Goal: Task Accomplishment & Management: Use online tool/utility

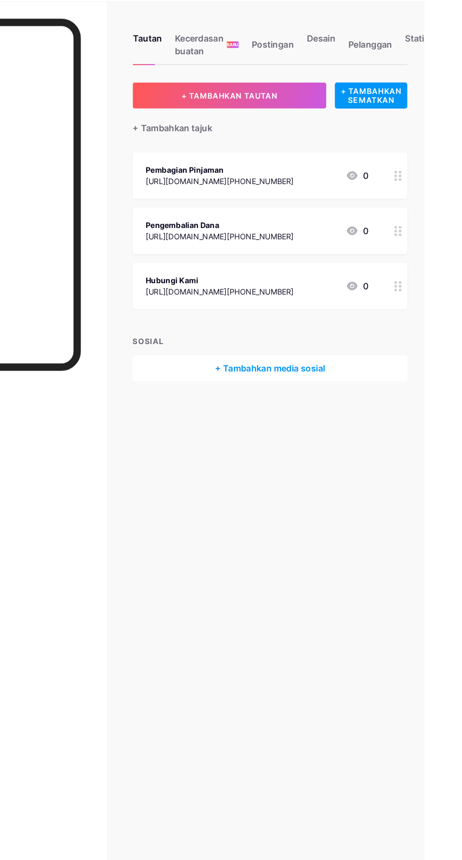
click at [332, 185] on font "[URL][DOMAIN_NAME][PHONE_NUMBER]" at bounding box center [283, 185] width 129 height 8
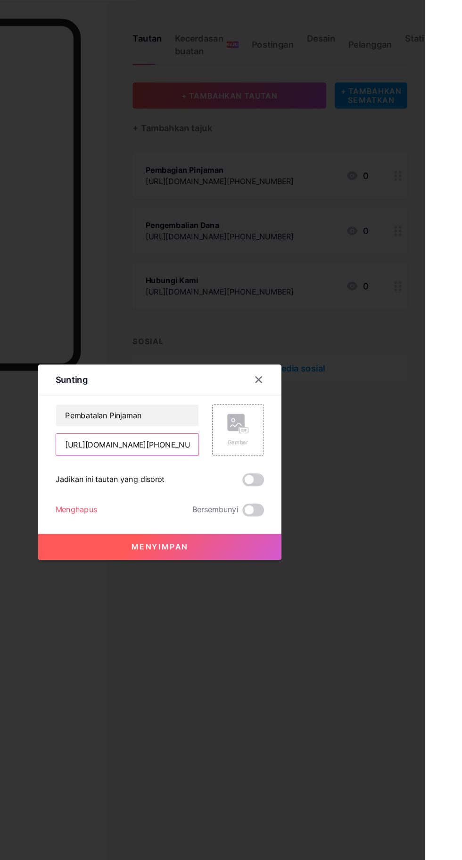
click at [216, 424] on input "[URL][DOMAIN_NAME][PHONE_NUMBER]" at bounding box center [203, 414] width 125 height 19
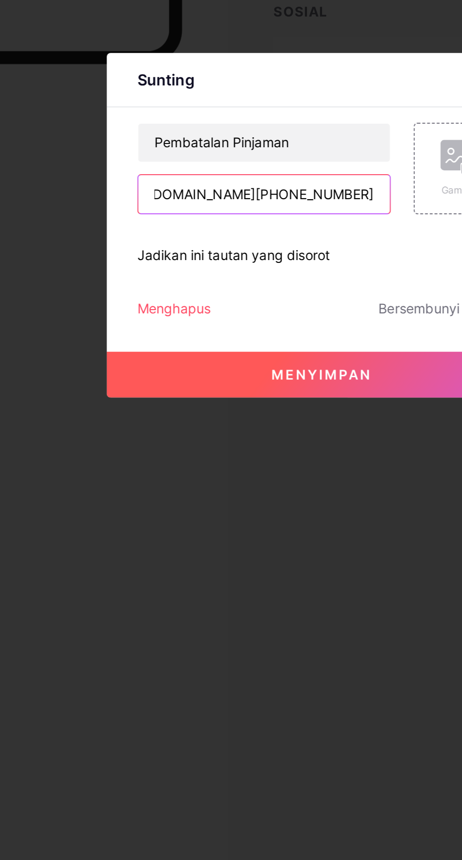
scroll to position [0, 93]
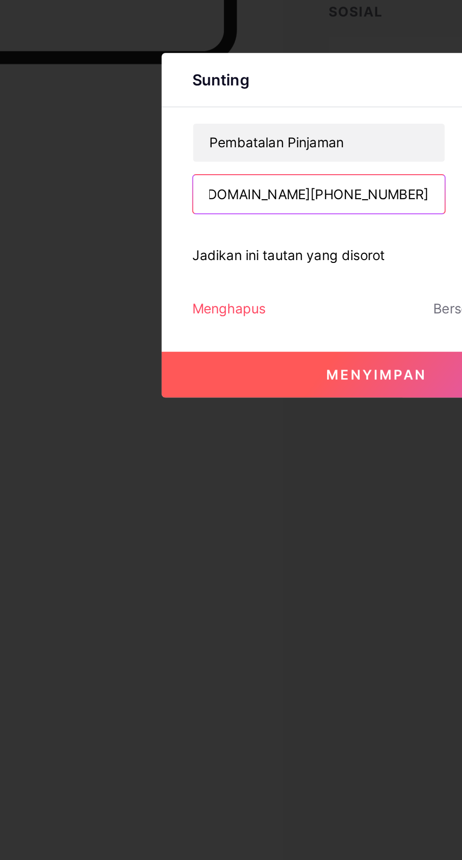
click at [227, 424] on input "[URL][DOMAIN_NAME][PHONE_NUMBER]" at bounding box center [203, 414] width 125 height 19
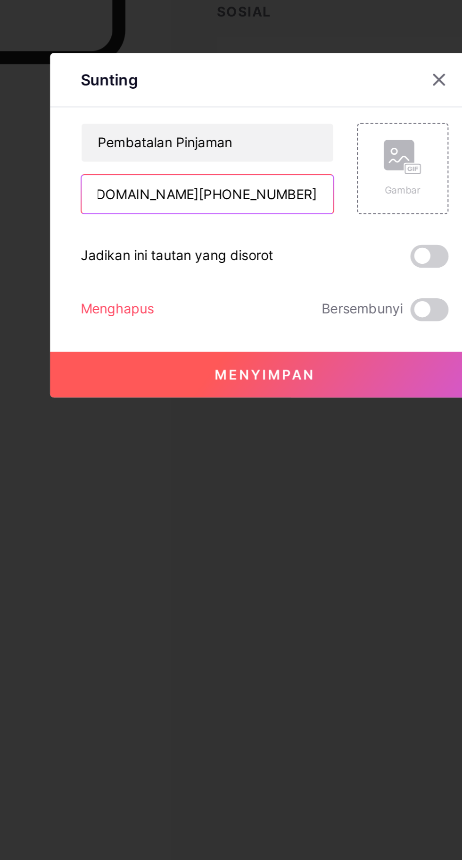
type input "[URL][DOMAIN_NAME][PHONE_NUMBER]"
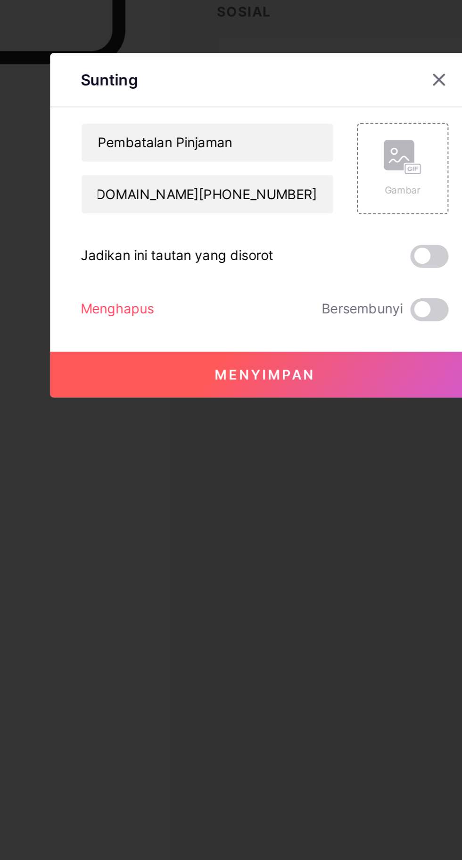
click at [213, 515] on button "Menyimpan" at bounding box center [231, 504] width 212 height 23
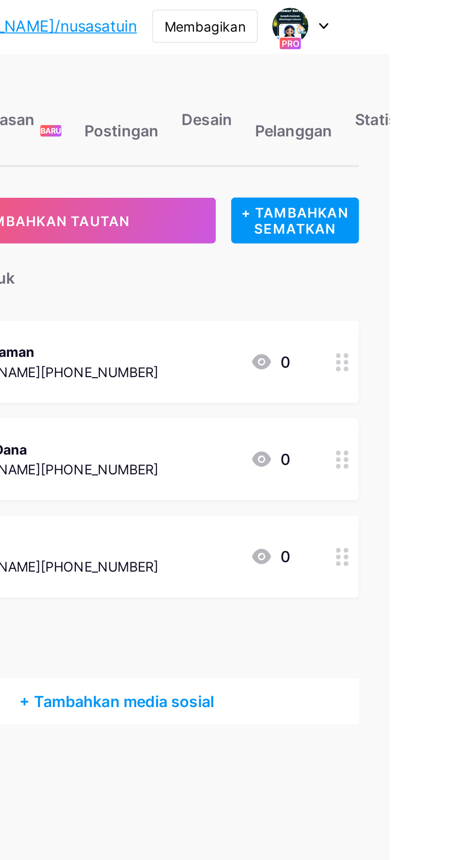
click at [344, 277] on font "[URL][DOMAIN_NAME][PHONE_NUMBER]" at bounding box center [283, 281] width 129 height 8
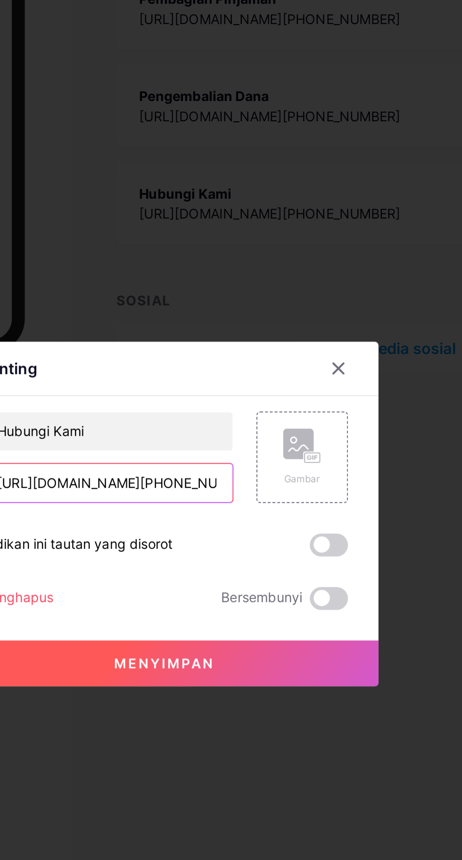
click at [246, 424] on input "[URL][DOMAIN_NAME][PHONE_NUMBER]" at bounding box center [203, 414] width 125 height 19
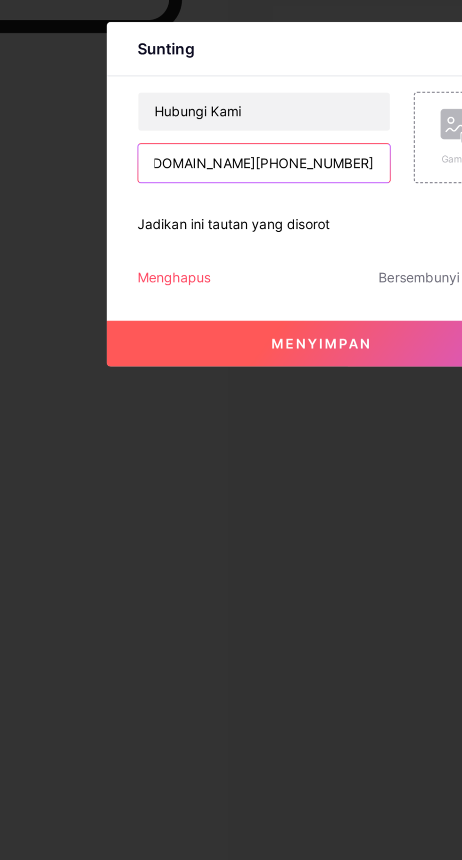
scroll to position [0, 93]
click at [227, 424] on input "[URL][DOMAIN_NAME][PHONE_NUMBER]" at bounding box center [203, 414] width 125 height 19
type input "[URL][DOMAIN_NAME][PHONE_NUMBER]"
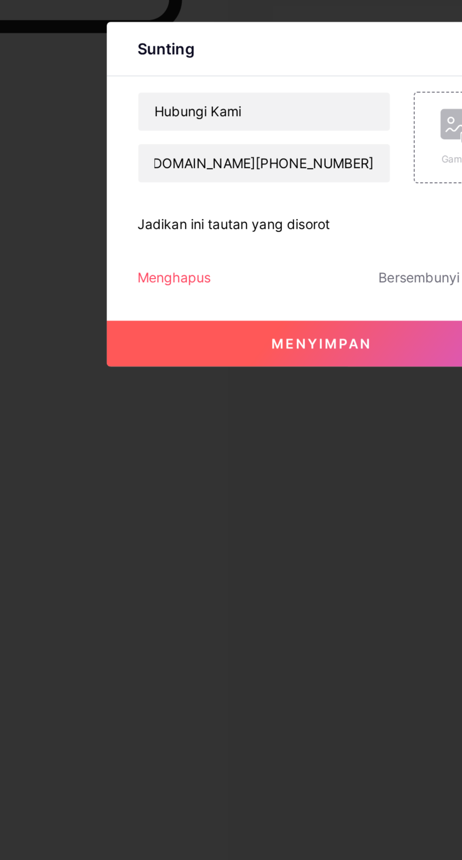
click at [205, 515] on button "Menyimpan" at bounding box center [231, 504] width 212 height 23
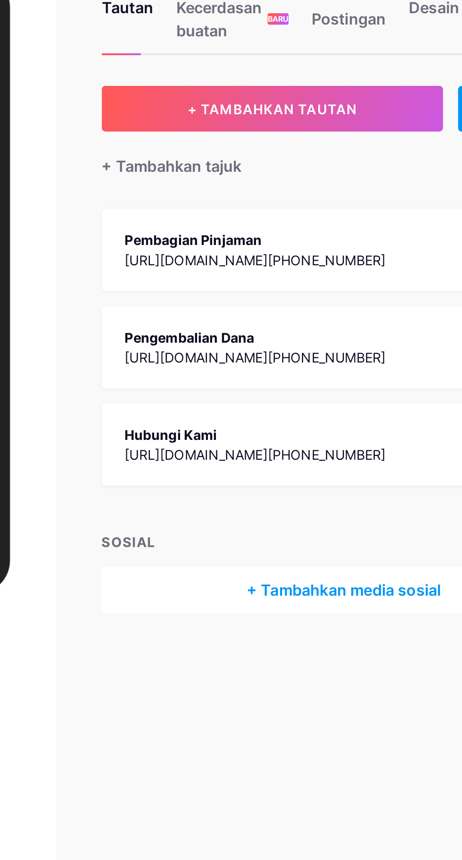
click at [290, 176] on div "Pembagian Pinjaman" at bounding box center [283, 175] width 129 height 10
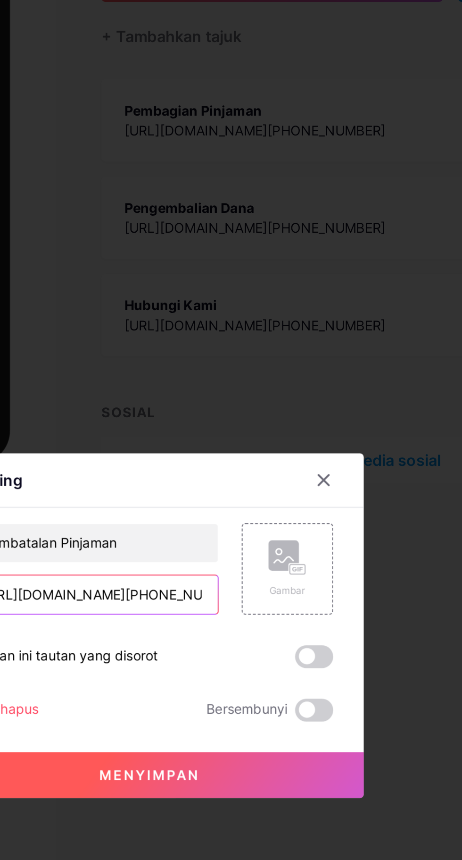
click at [243, 424] on input "[URL][DOMAIN_NAME][PHONE_NUMBER]" at bounding box center [203, 414] width 125 height 19
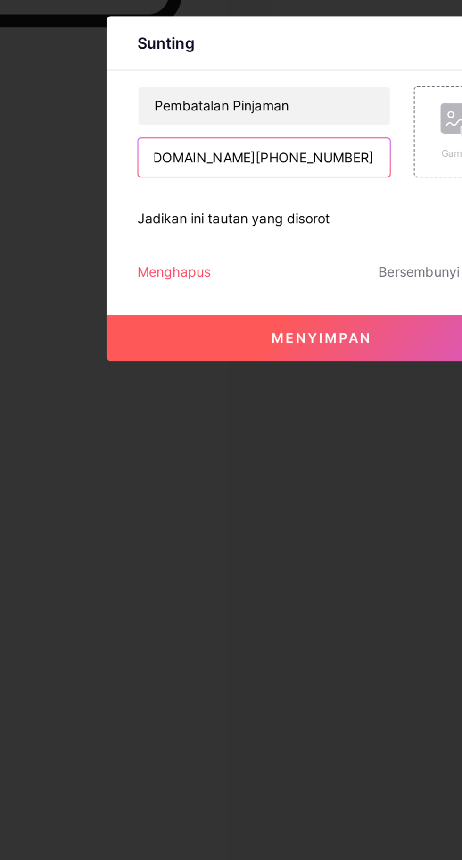
scroll to position [0, 88]
click at [229, 424] on input "[URL][DOMAIN_NAME][PHONE_NUMBER]" at bounding box center [203, 414] width 125 height 19
type input "https://[DOMAIN_NAME]/[PHONE_NUMBER]?text=Hallo%20Cs%2Nusa%20"
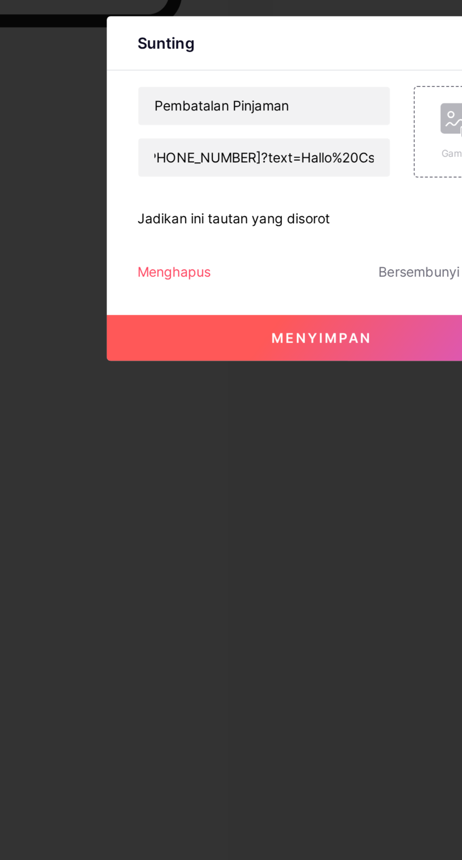
click at [199, 515] on button "Menyimpan" at bounding box center [231, 504] width 212 height 23
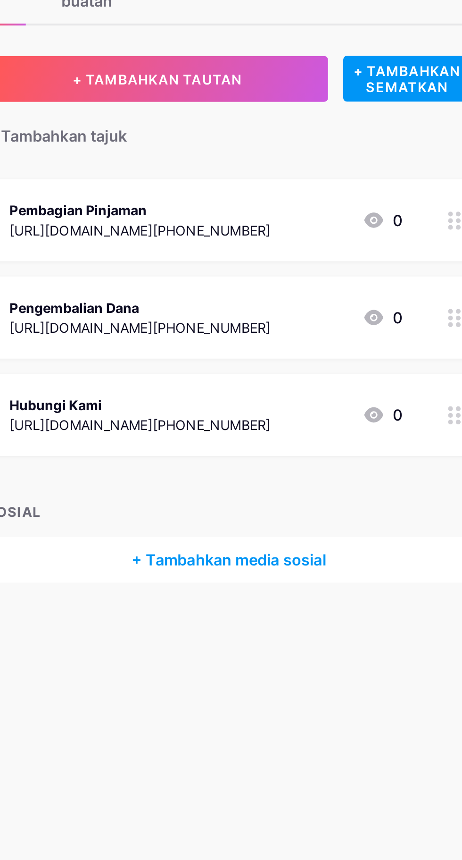
click at [345, 285] on div "[URL][DOMAIN_NAME][PHONE_NUMBER]" at bounding box center [283, 282] width 129 height 10
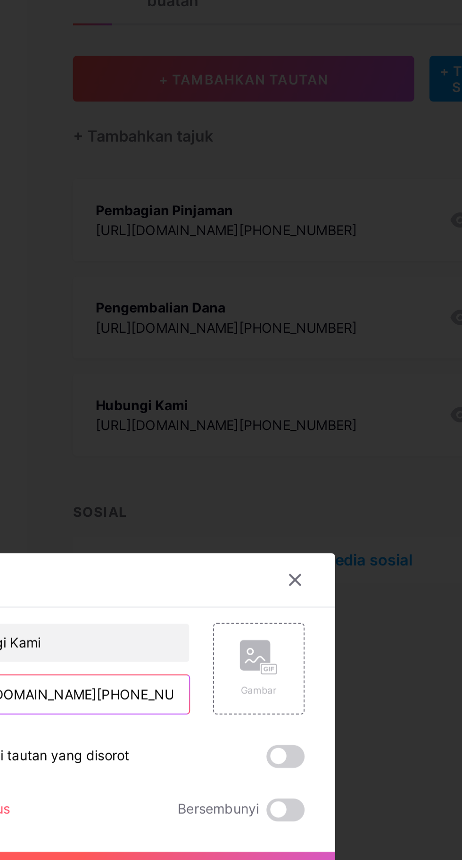
click at [250, 424] on input "[URL][DOMAIN_NAME][PHONE_NUMBER]" at bounding box center [203, 414] width 125 height 19
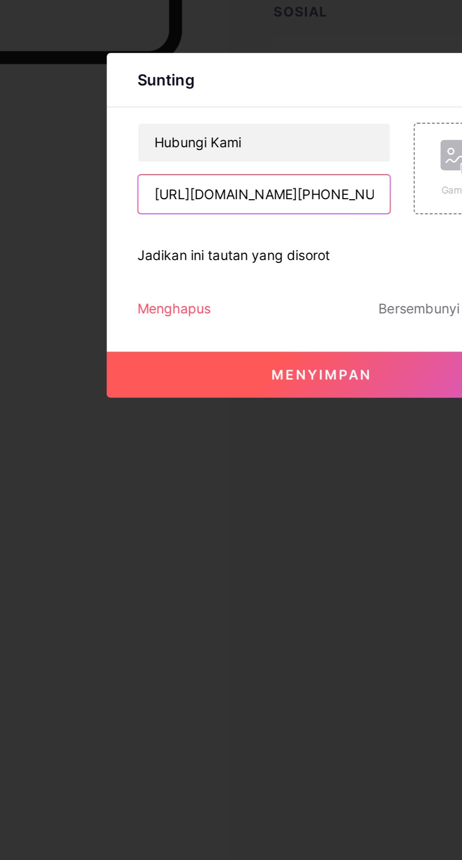
scroll to position [0, 88]
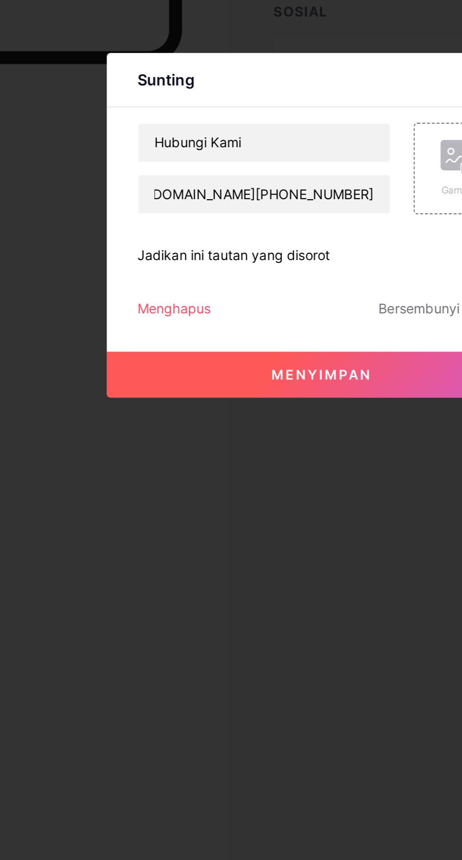
click at [249, 655] on div at bounding box center [231, 430] width 462 height 860
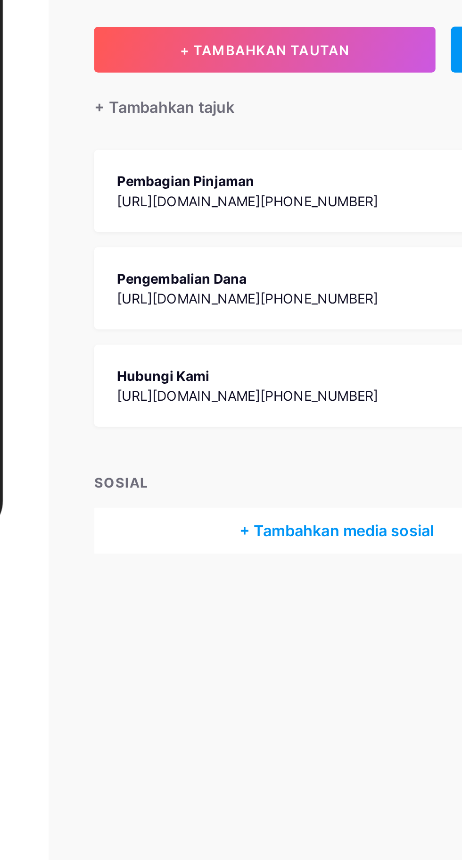
click at [289, 182] on font "[URL][DOMAIN_NAME][PHONE_NUMBER]" at bounding box center [283, 185] width 129 height 8
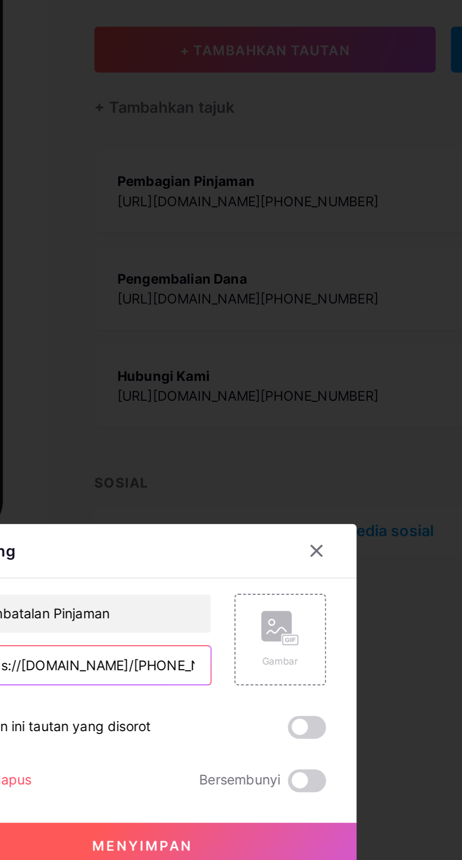
click at [250, 424] on input "https://[DOMAIN_NAME]/[PHONE_NUMBER]?text=Hallo%20Cs%2Nusa%20" at bounding box center [203, 414] width 125 height 19
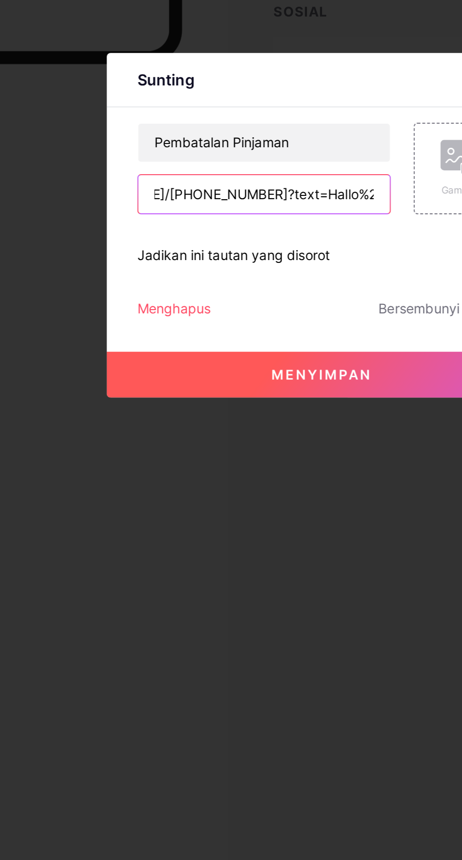
scroll to position [0, 84]
click at [231, 424] on input "https://[DOMAIN_NAME]/[PHONE_NUMBER]?text=Hallo%20Cs%2Nusa%20" at bounding box center [203, 414] width 125 height 19
click at [227, 424] on input "https://[DOMAIN_NAME]/[PHONE_NUMBER]?text=Hallo%20Cs%2Nusa%20" at bounding box center [203, 414] width 125 height 19
type input "[URL][DOMAIN_NAME][PHONE_NUMBER]"
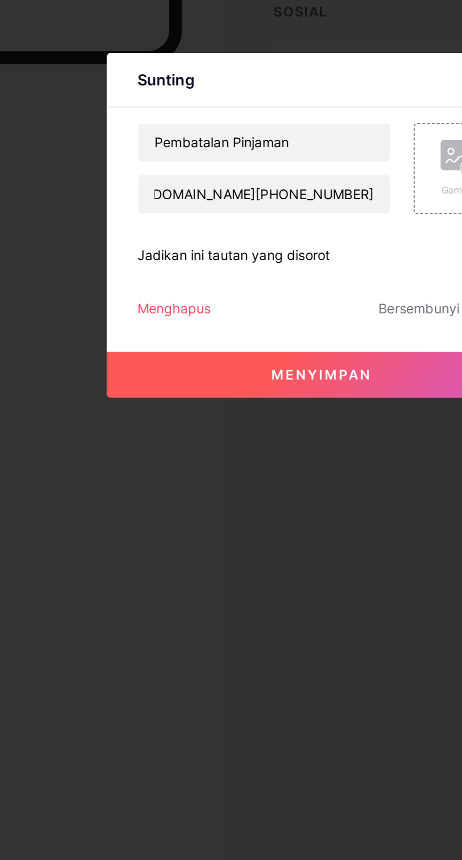
click at [187, 515] on button "Menyimpan" at bounding box center [231, 504] width 212 height 23
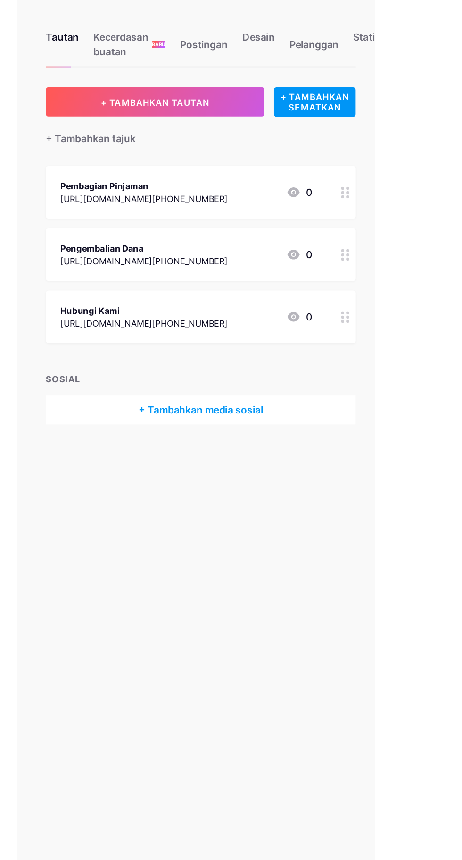
scroll to position [0, 0]
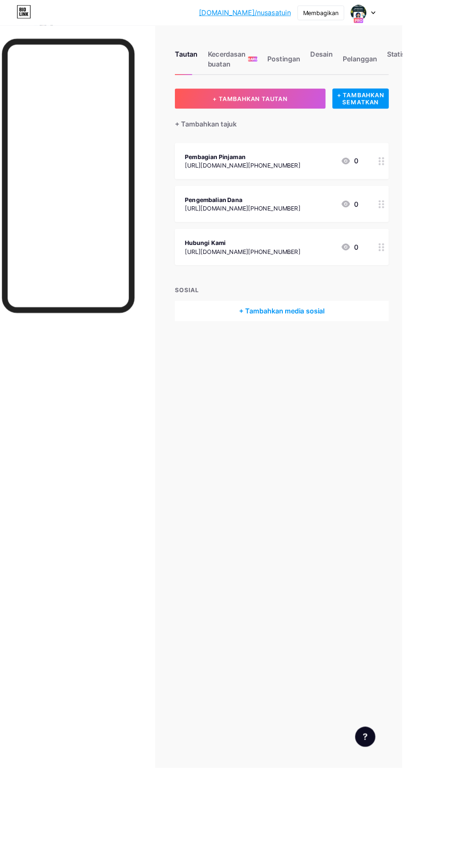
click at [391, 16] on font "Membagikan" at bounding box center [371, 14] width 40 height 8
